Goal: Information Seeking & Learning: Learn about a topic

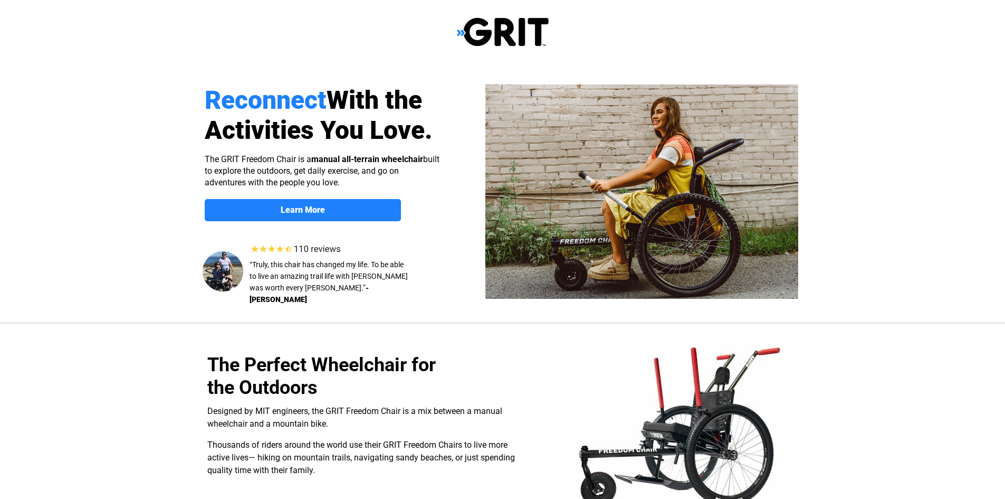
select select "US"
click at [332, 205] on span "Learn More" at bounding box center [303, 210] width 196 height 10
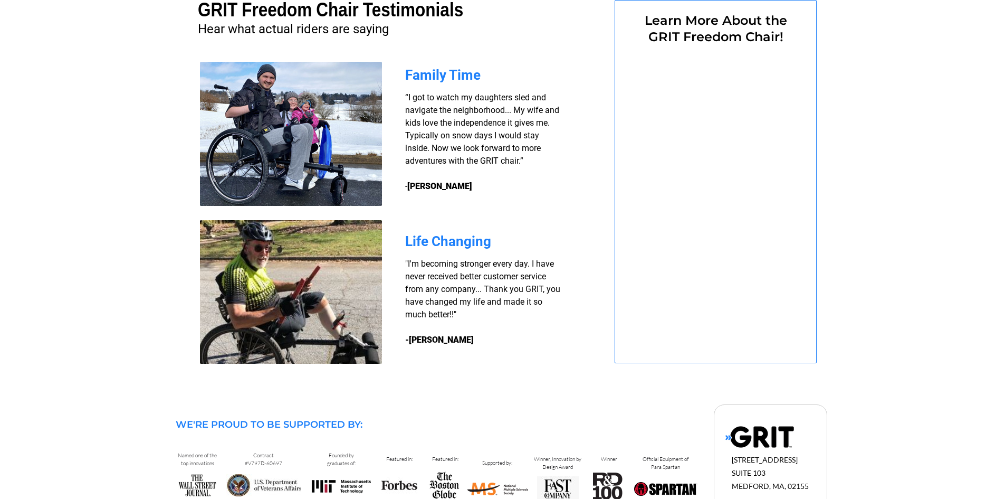
select select "US"
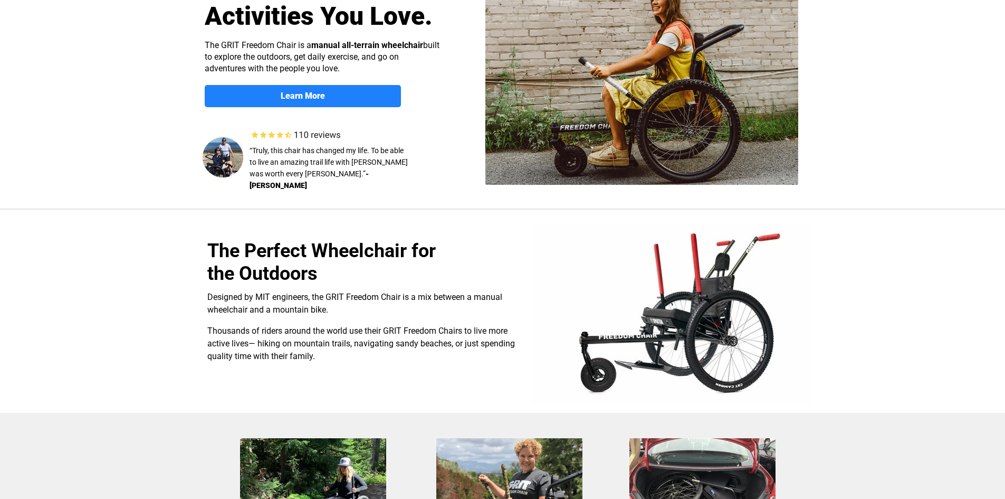
scroll to position [158, 0]
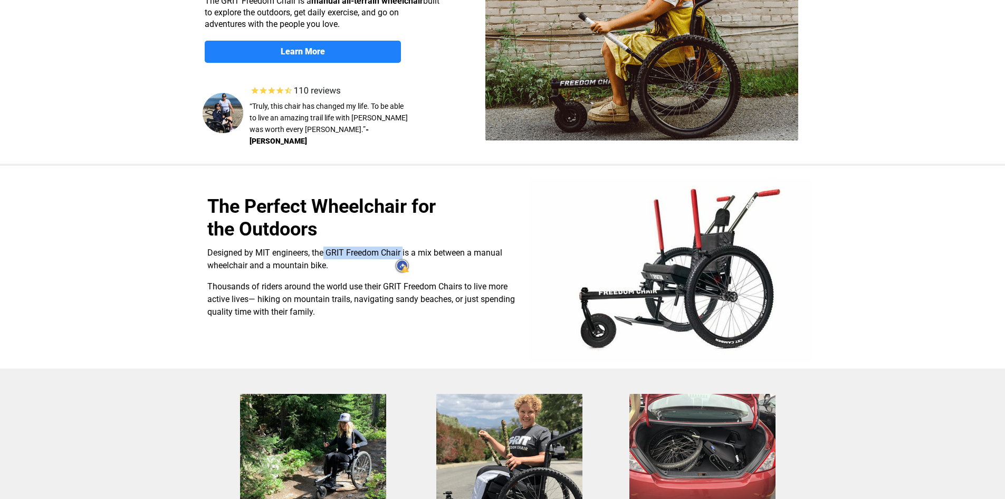
drag, startPoint x: 325, startPoint y: 252, endPoint x: 403, endPoint y: 251, distance: 78.7
click at [403, 251] on span "Designed by MIT engineers, the GRIT Freedom Chair is a mix between a manual whe…" at bounding box center [354, 259] width 295 height 23
copy span "GRIT Freedom Chair"
